Goal: Transaction & Acquisition: Purchase product/service

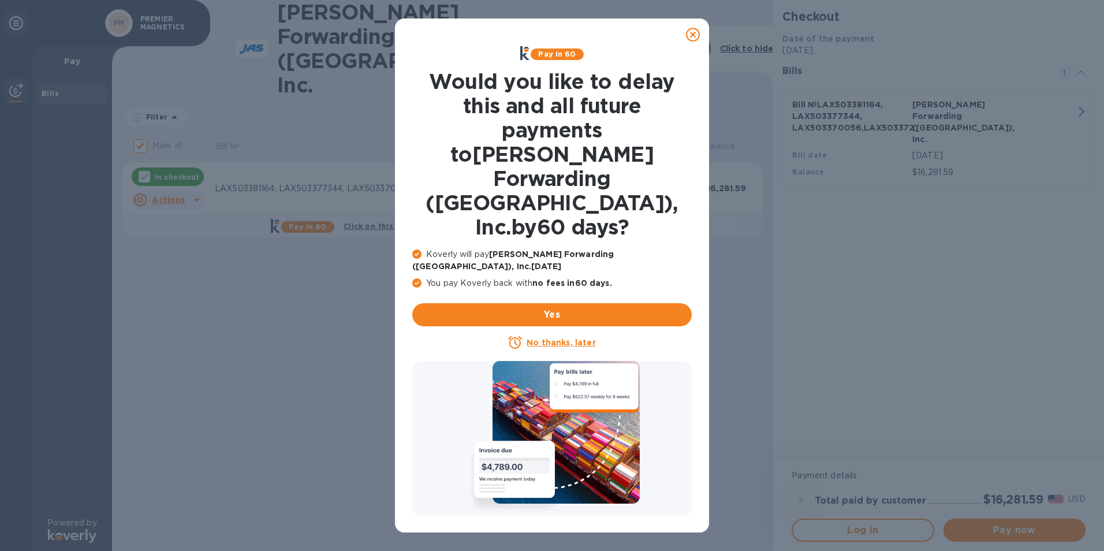
drag, startPoint x: 696, startPoint y: 29, endPoint x: 681, endPoint y: 51, distance: 26.1
click at [696, 30] on icon at bounding box center [693, 35] width 14 height 14
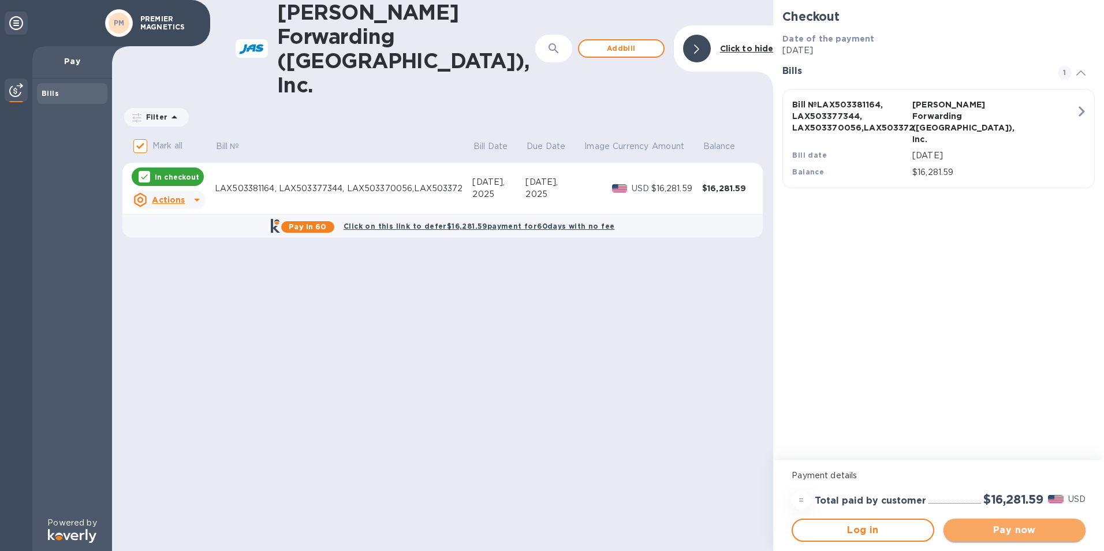
click at [1014, 529] on span "Pay now" at bounding box center [1015, 530] width 124 height 14
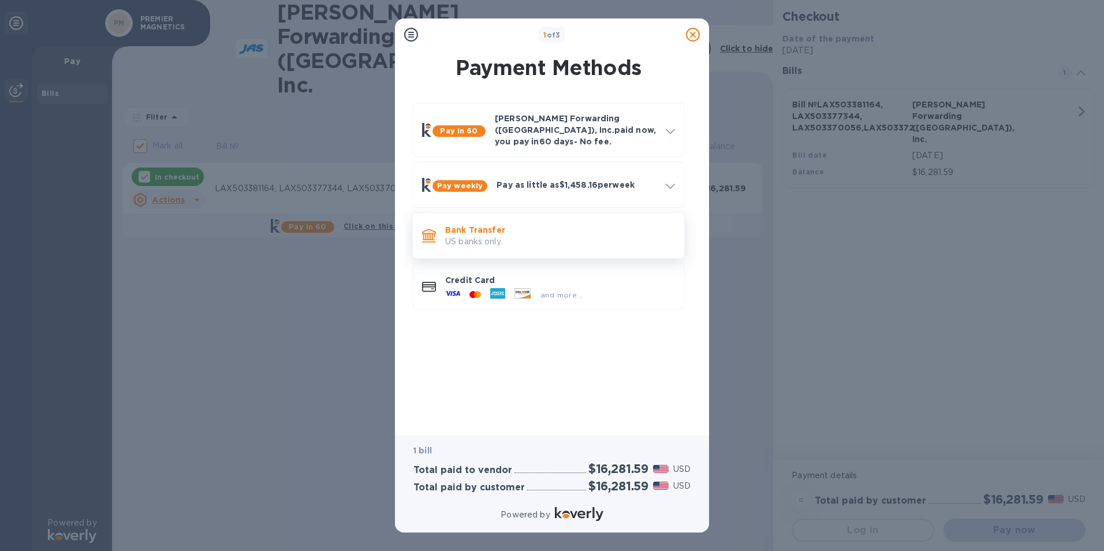
click at [483, 237] on p "US banks only." at bounding box center [560, 242] width 230 height 12
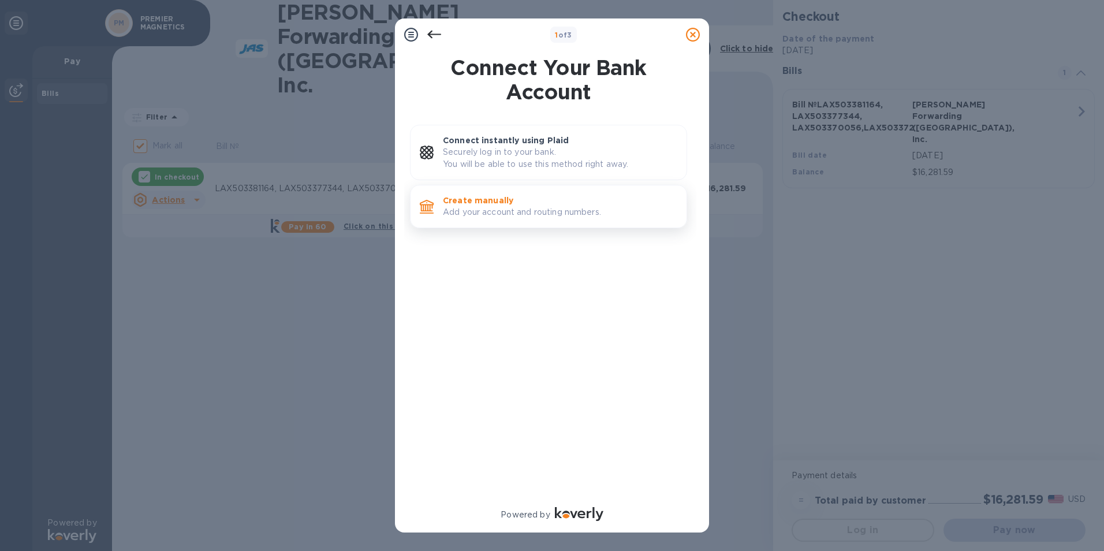
click at [489, 207] on p "Add your account and routing numbers." at bounding box center [560, 212] width 234 height 12
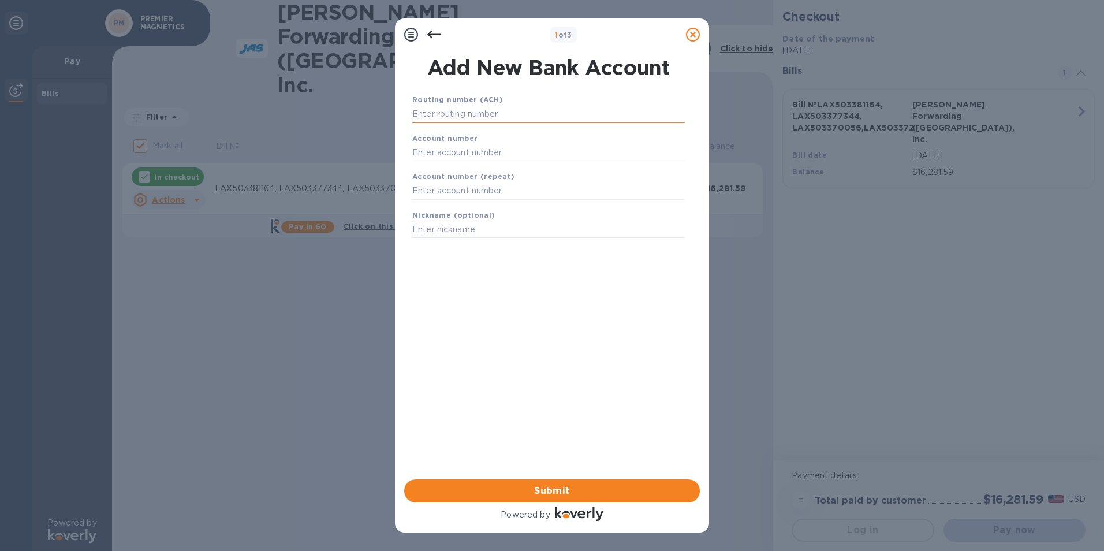
click at [436, 113] on input "text" at bounding box center [548, 114] width 272 height 17
type input "122000247"
click at [443, 165] on input "text" at bounding box center [548, 166] width 272 height 17
type input "6885966231"
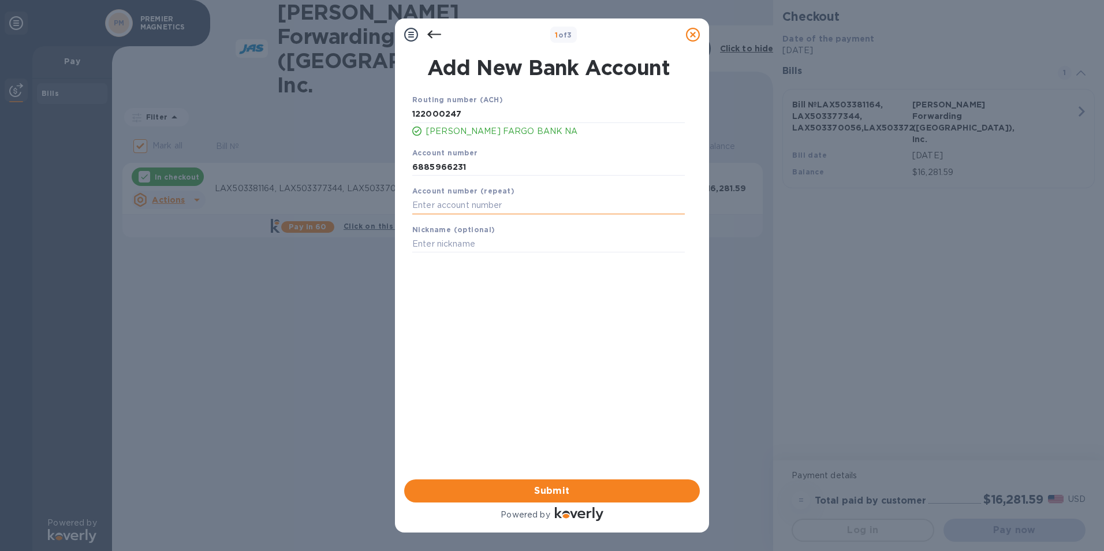
click at [440, 210] on input "text" at bounding box center [548, 205] width 272 height 17
type input "6885966231"
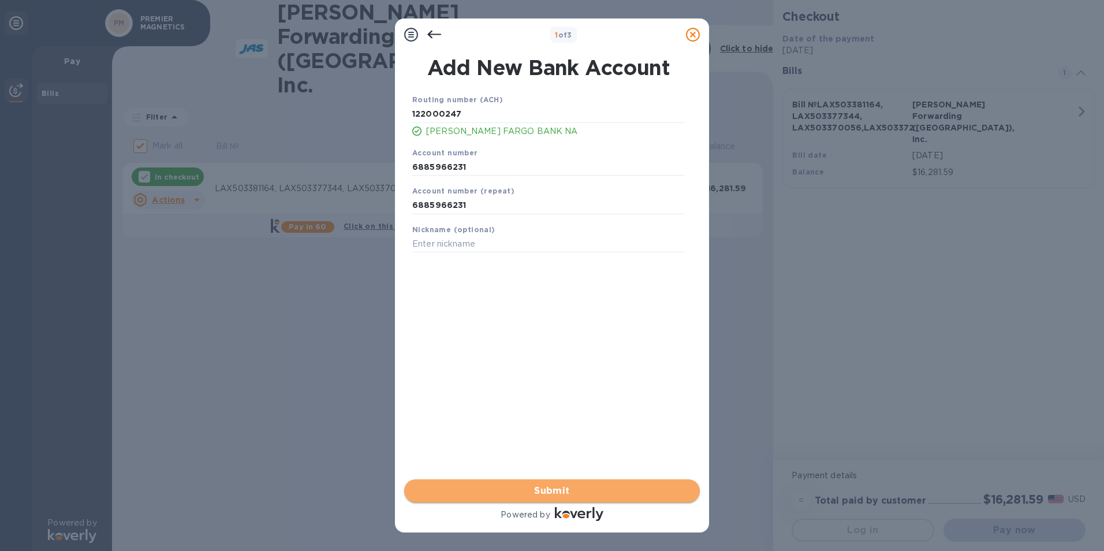
click at [567, 491] on span "Submit" at bounding box center [551, 491] width 277 height 14
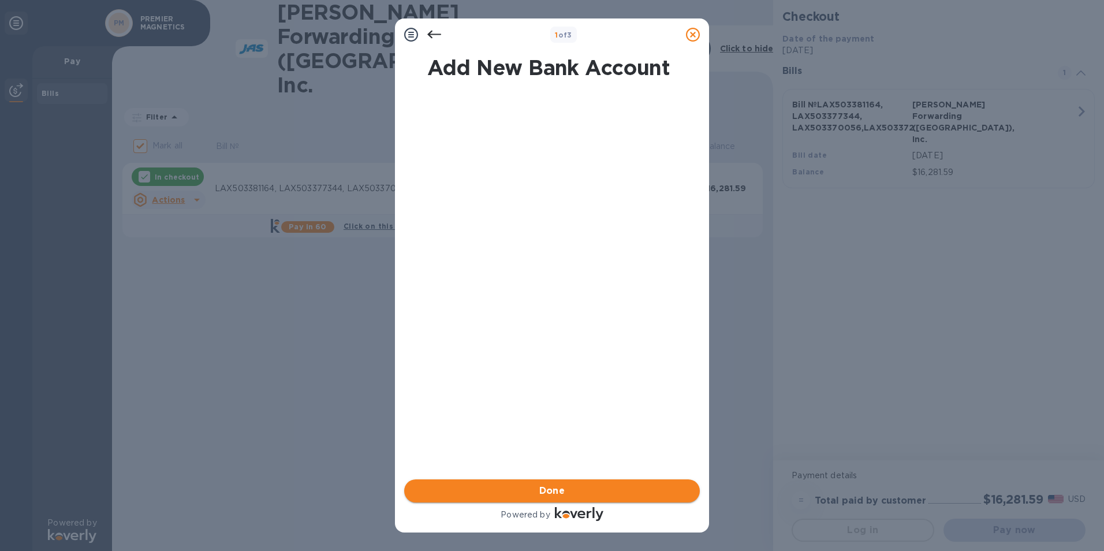
click at [565, 492] on span "Done" at bounding box center [552, 491] width 26 height 14
